Goal: Task Accomplishment & Management: Manage account settings

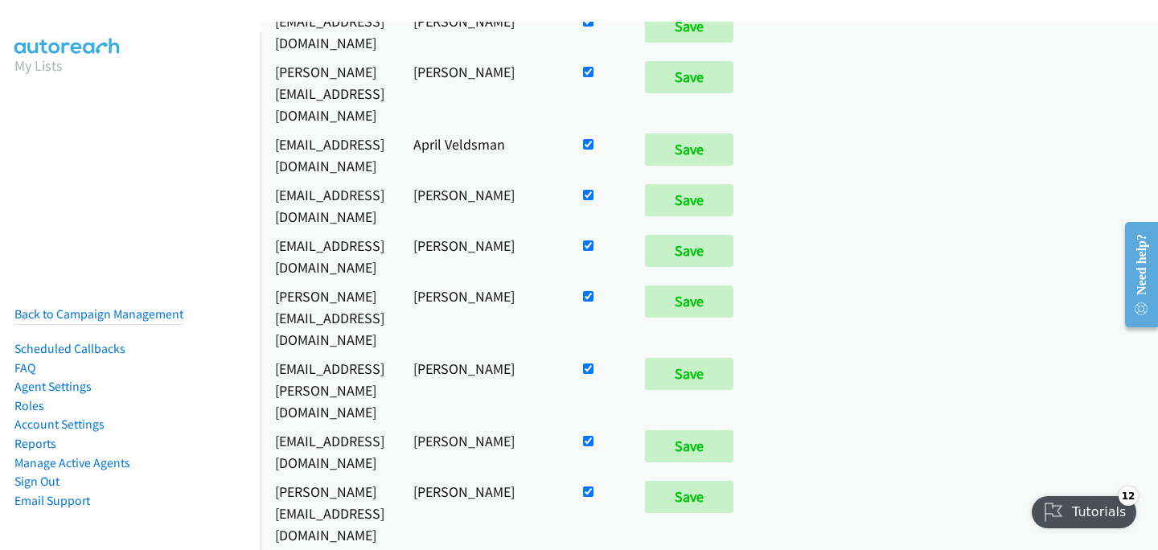
scroll to position [734, 0]
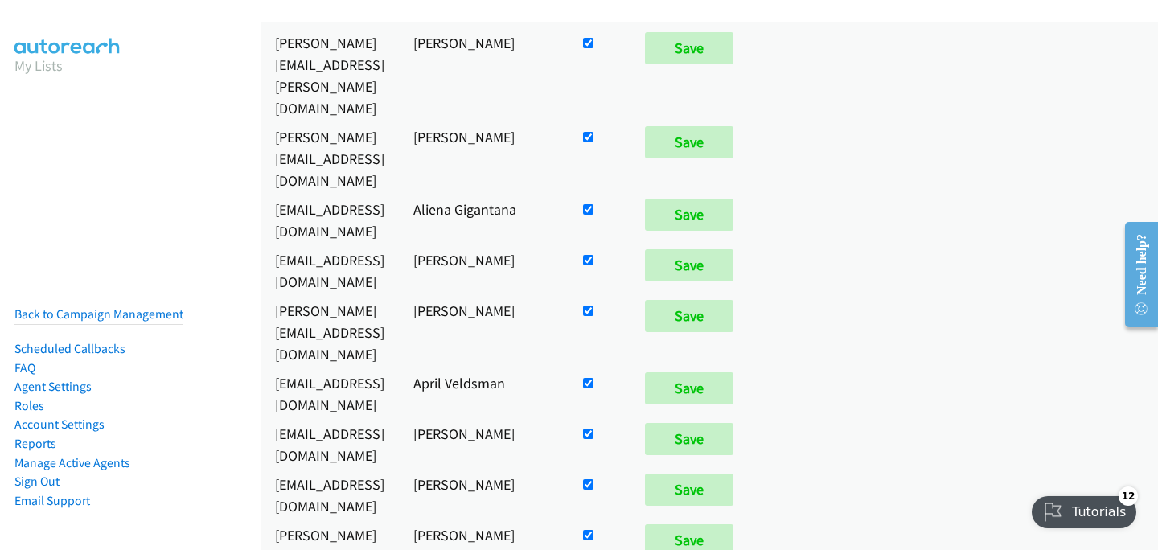
checkbox input "false"
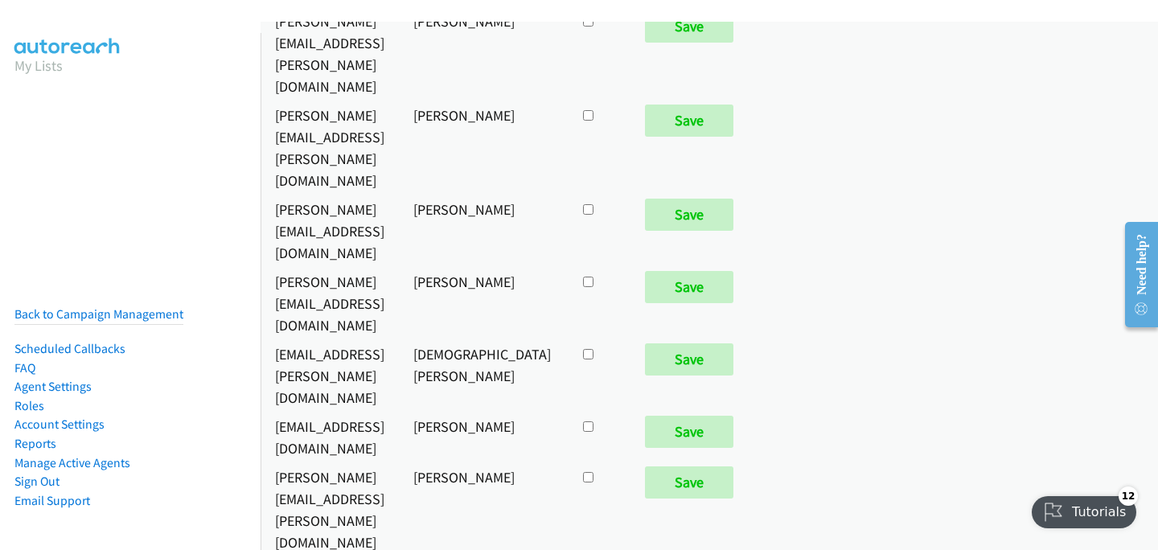
scroll to position [8479, 0]
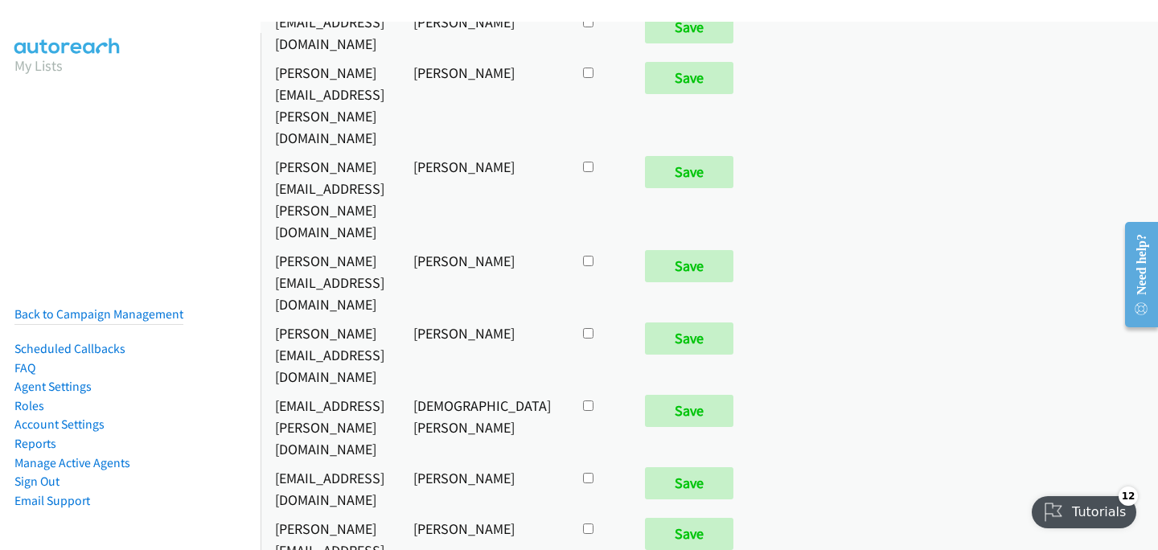
checkbox input "true"
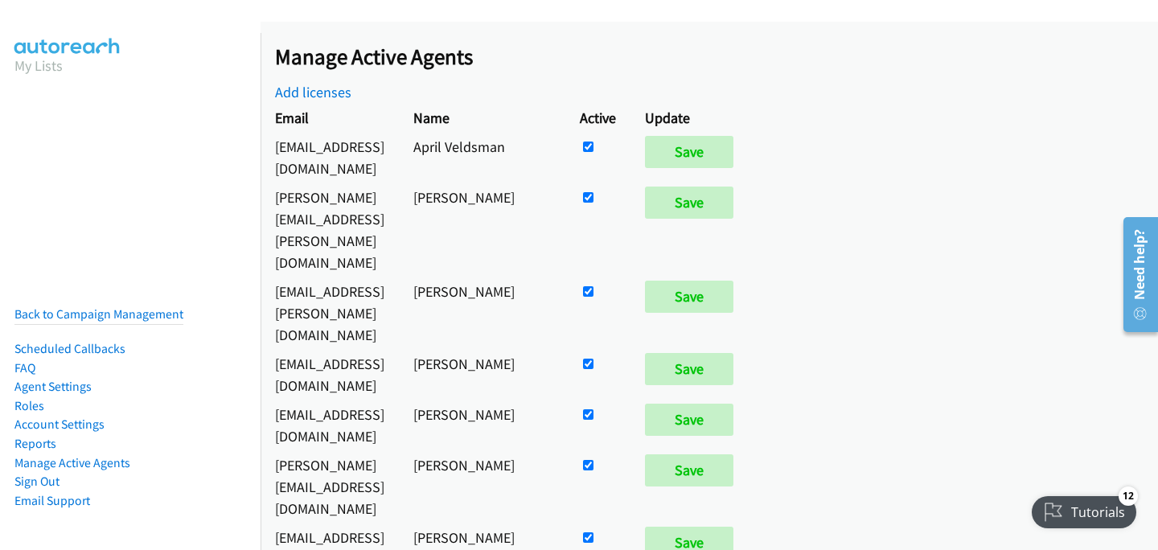
click at [594, 359] on input "checkbox" at bounding box center [588, 364] width 10 height 10
checkbox input "false"
click at [734, 353] on input "Save" at bounding box center [689, 369] width 88 height 32
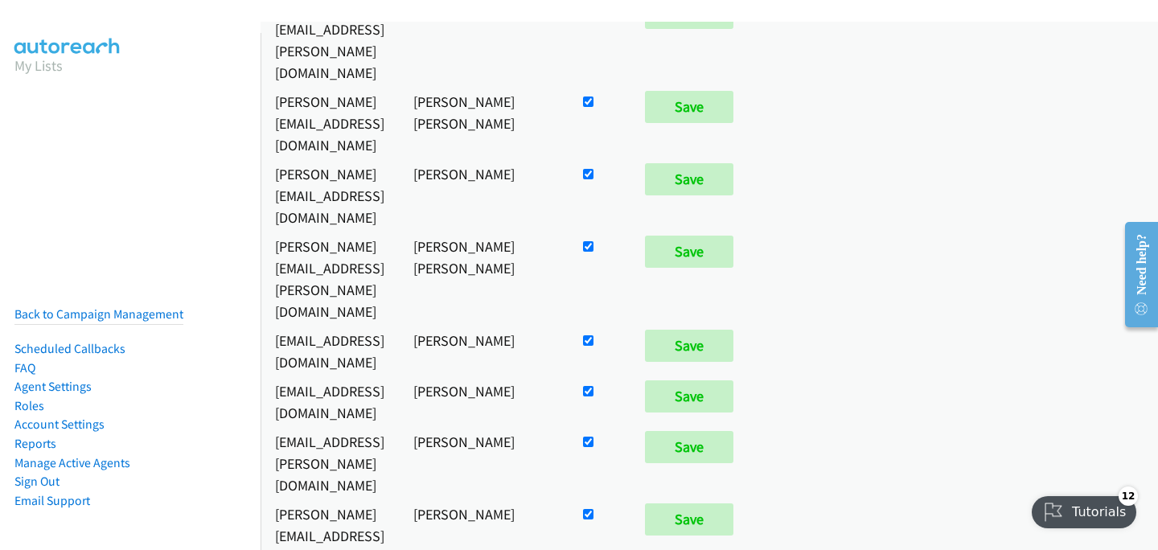
scroll to position [8400, 0]
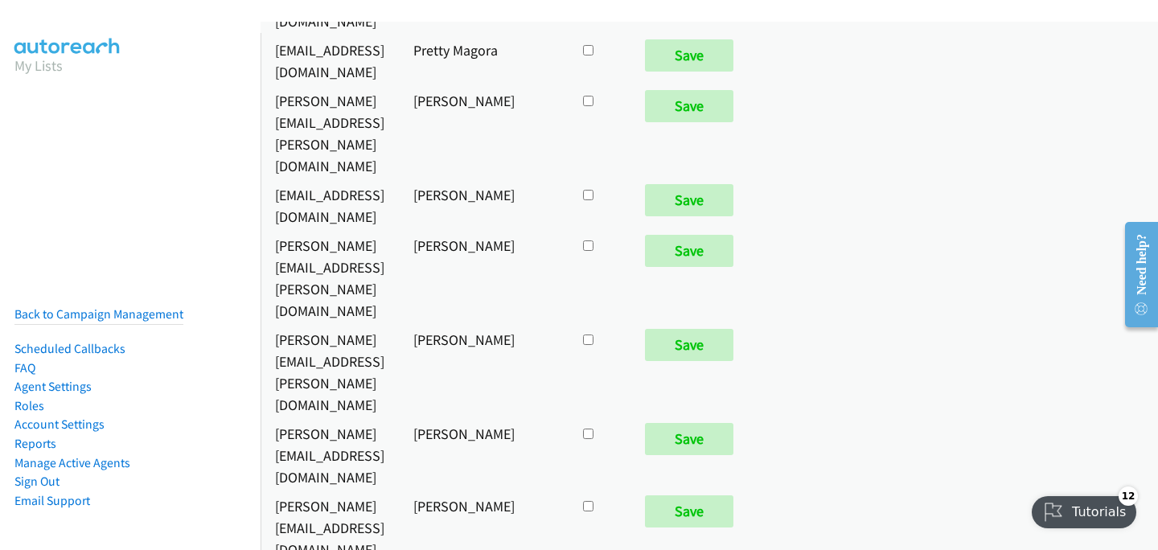
checkbox input "true"
